Goal: Transaction & Acquisition: Purchase product/service

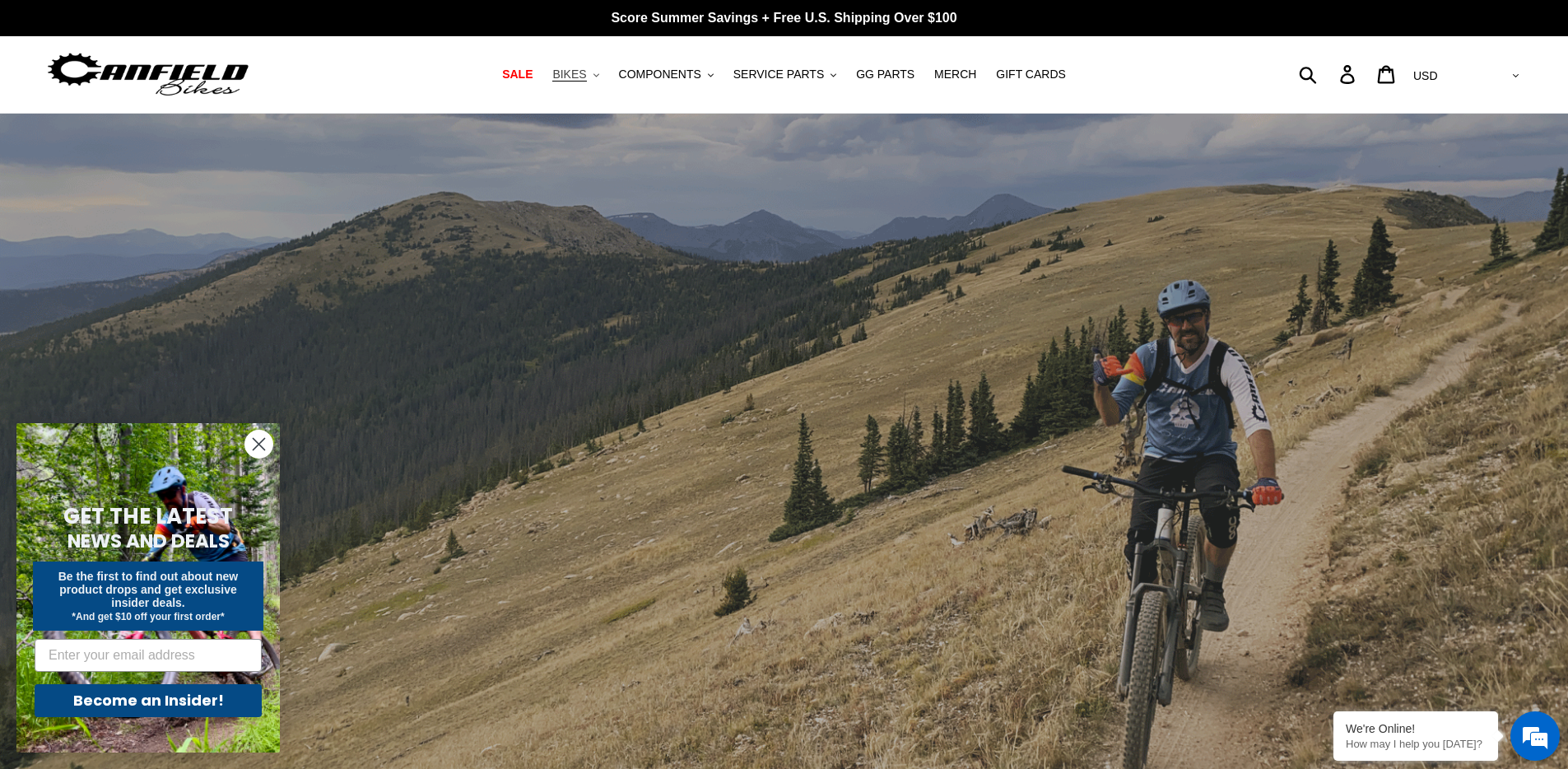
click at [580, 74] on span "BIKES" at bounding box center [568, 75] width 33 height 14
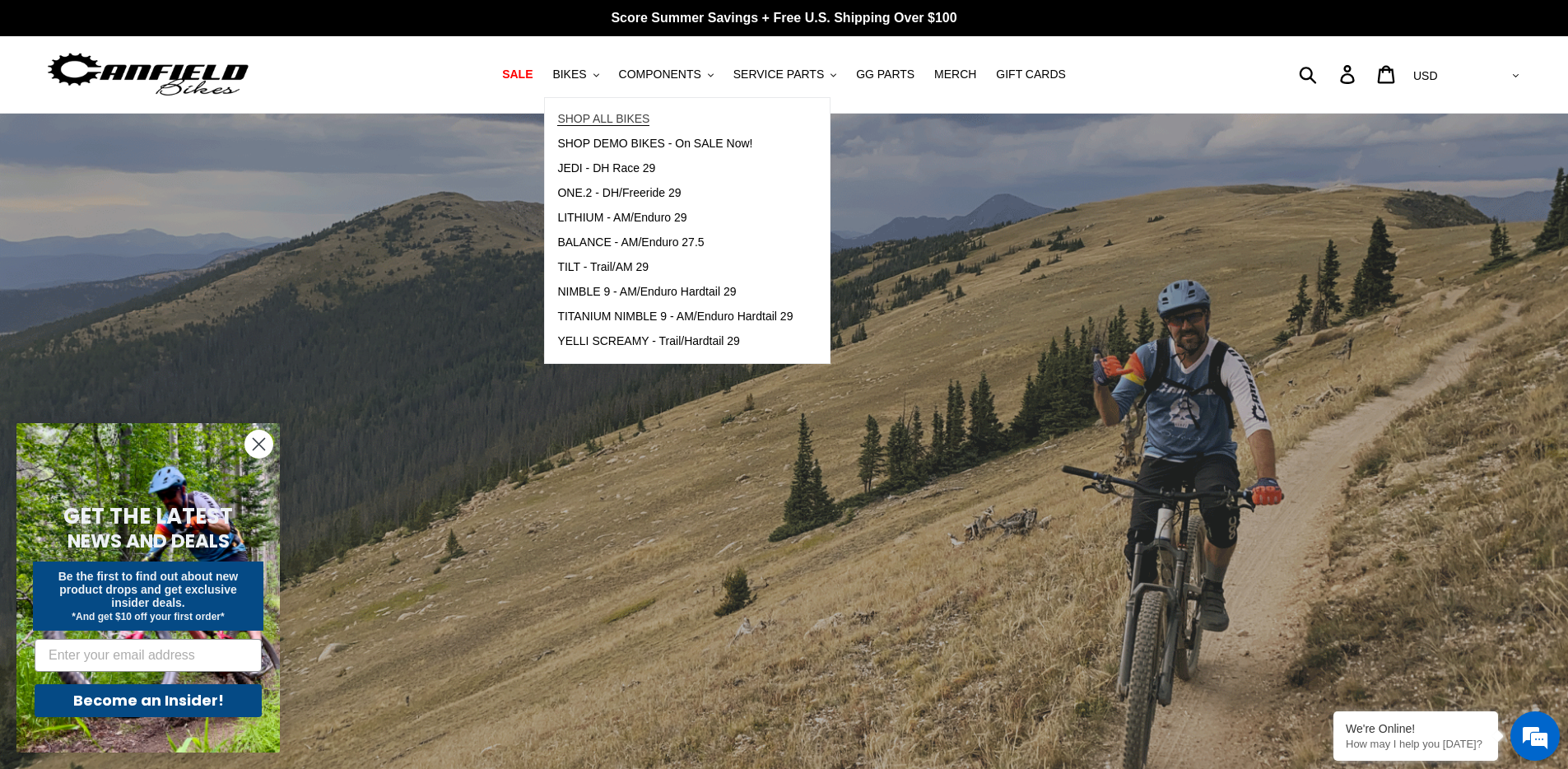
click at [594, 112] on span "SHOP ALL BIKES" at bounding box center [603, 119] width 92 height 14
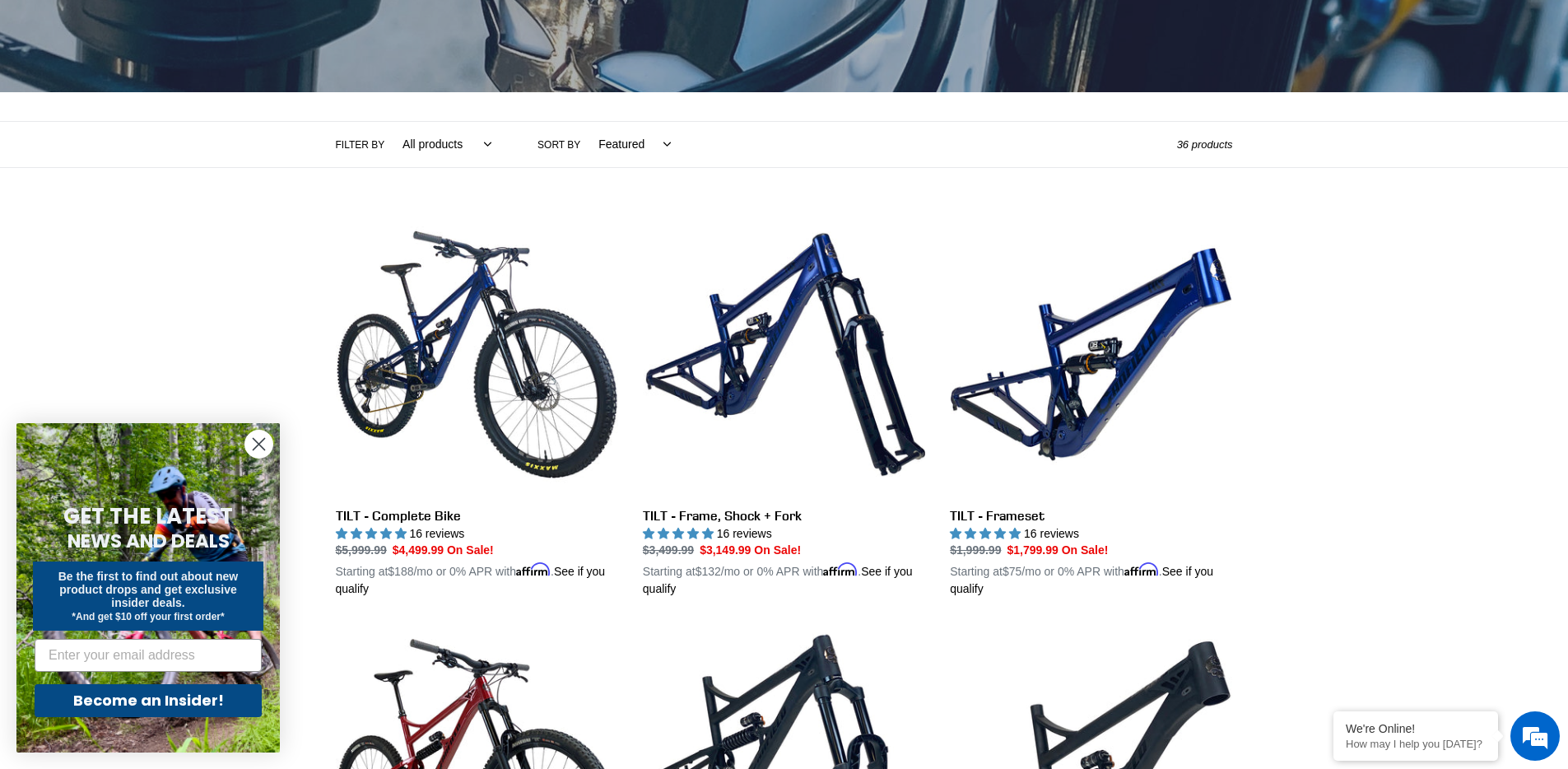
scroll to position [18, 0]
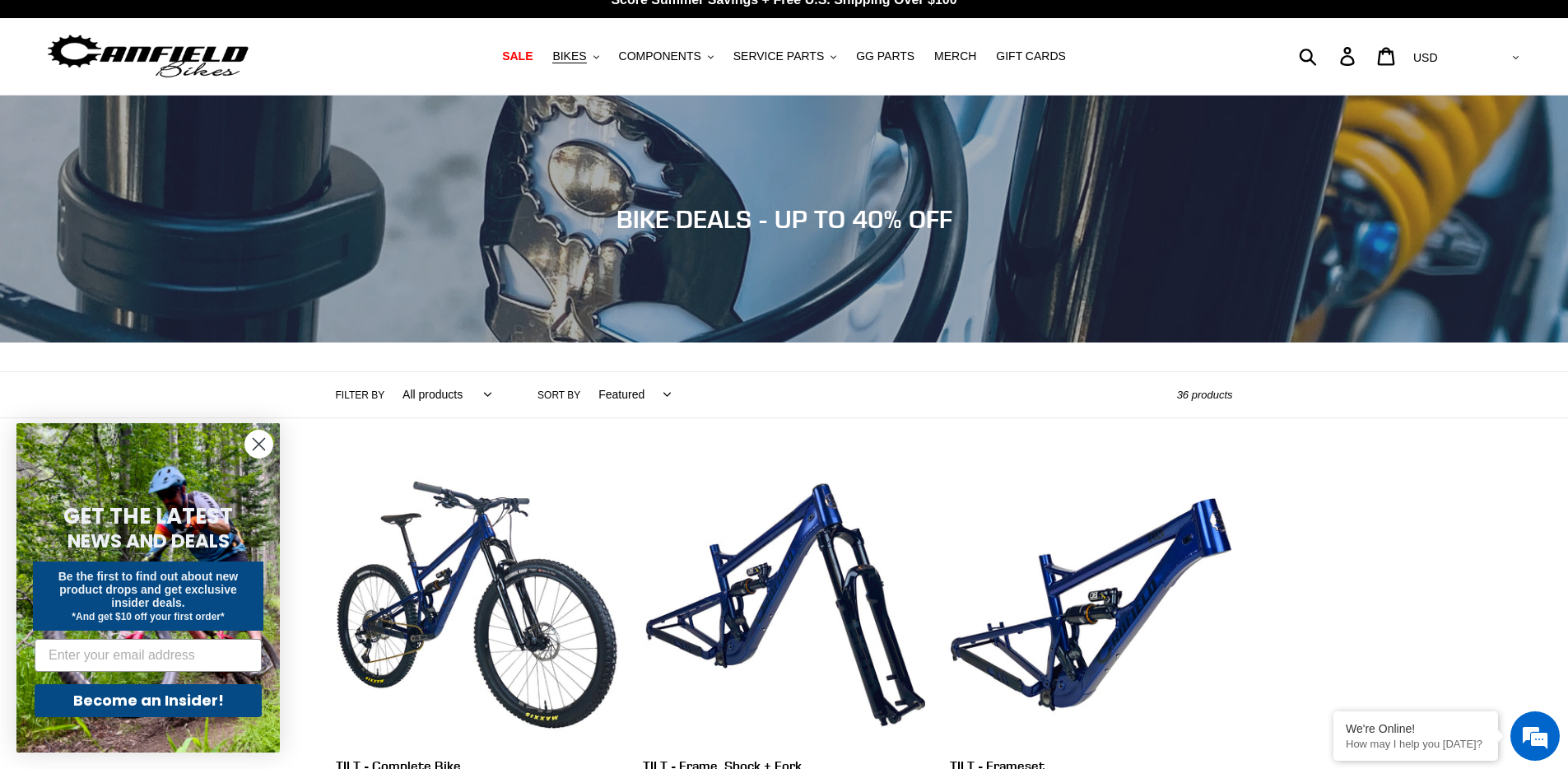
click at [624, 400] on select "Featured Best selling Alphabetically, A-Z Alphabetically, Z-A Price, low to hig…" at bounding box center [631, 395] width 94 height 45
select select "price-ascending"
click at [584, 373] on select "Featured Best selling Alphabetically, A-Z Alphabetically, Z-A Price, low to hig…" at bounding box center [631, 395] width 94 height 45
